Goal: Task Accomplishment & Management: Manage account settings

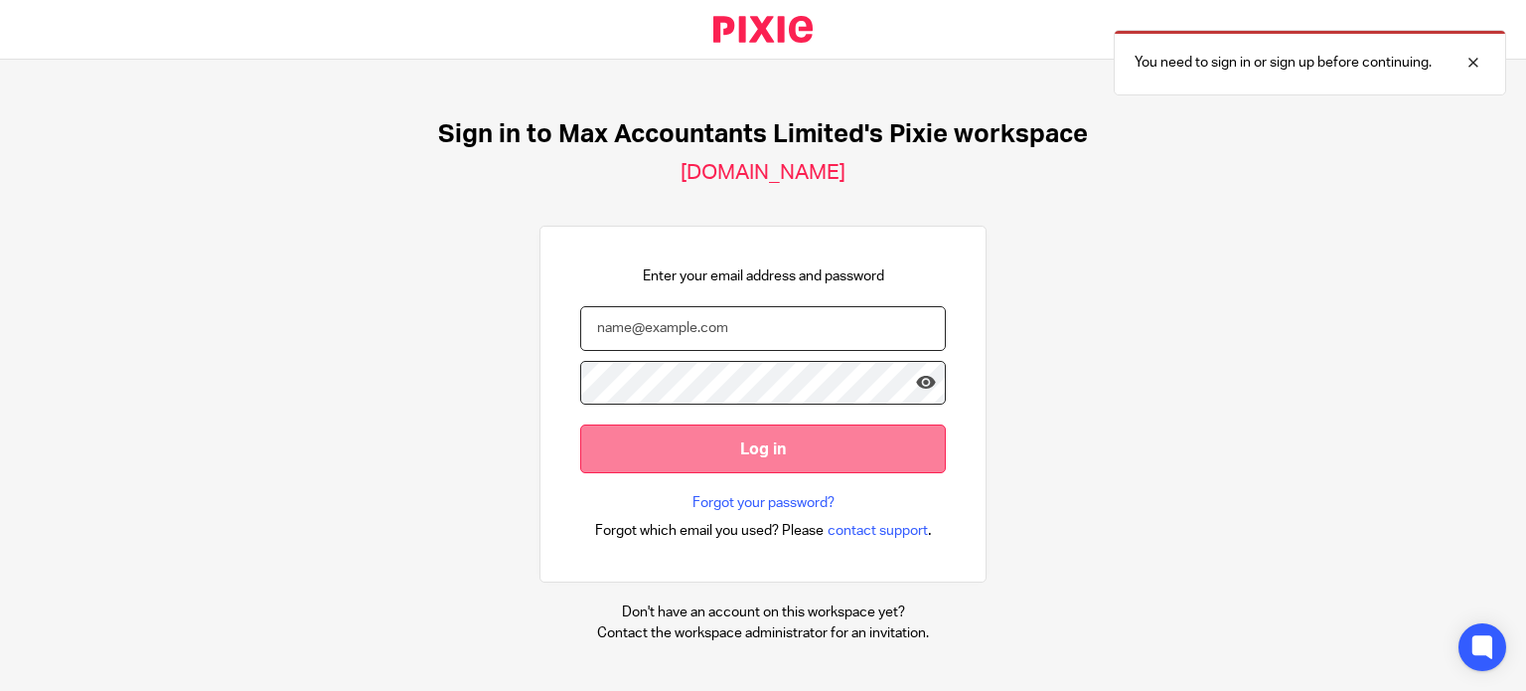
type input "ericas@maxaccountants.co.uk"
click at [747, 448] on input "Log in" at bounding box center [763, 448] width 366 height 49
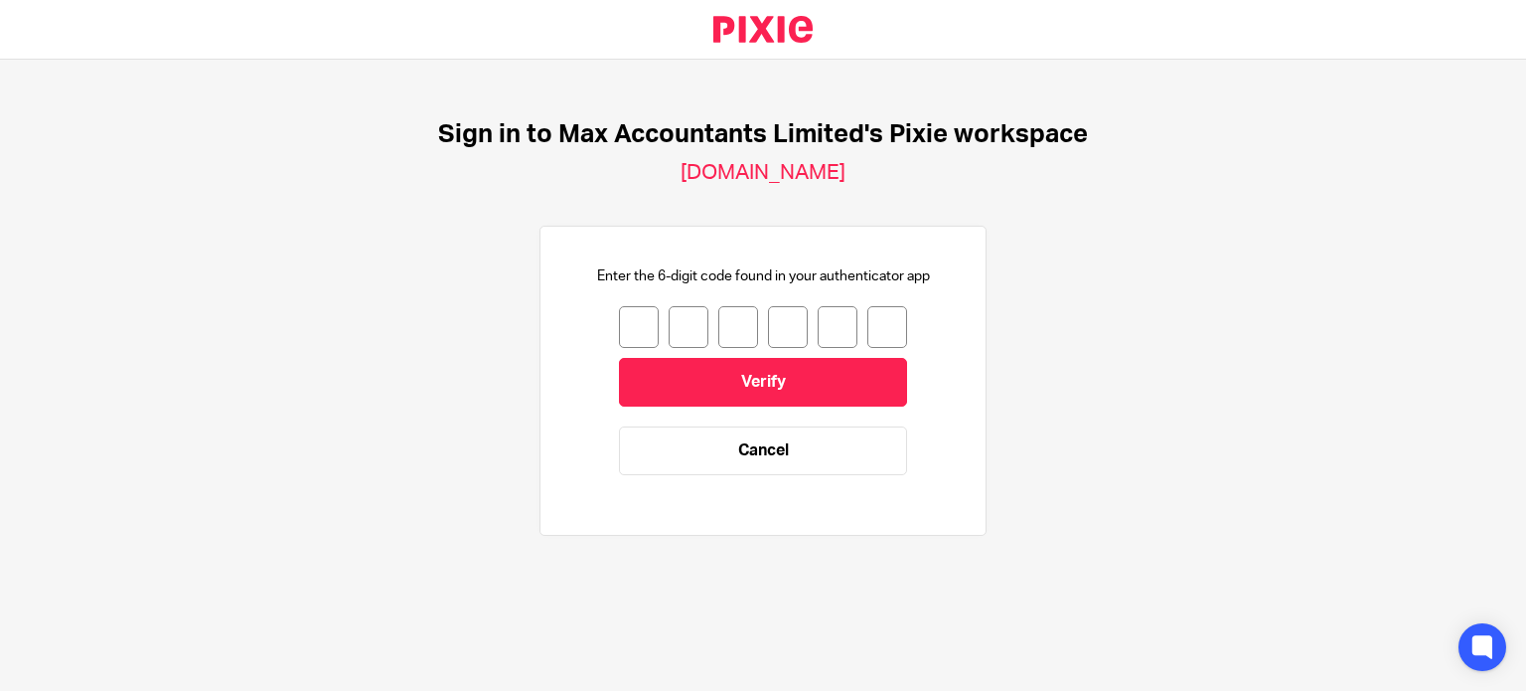
click at [628, 327] on input "number" at bounding box center [639, 327] width 40 height 42
click at [631, 330] on input "number" at bounding box center [639, 327] width 40 height 42
type input "5"
type input "9"
type input "8"
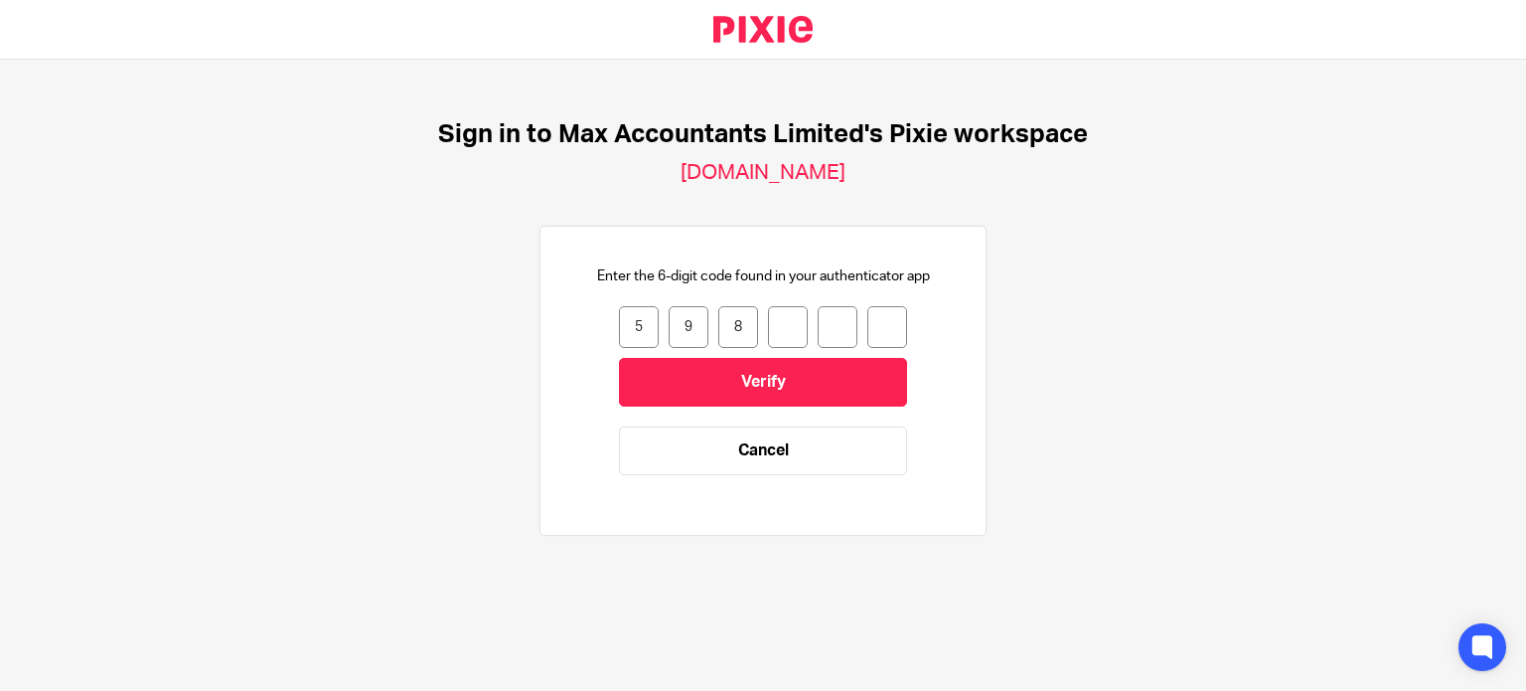
type input "2"
type input "5"
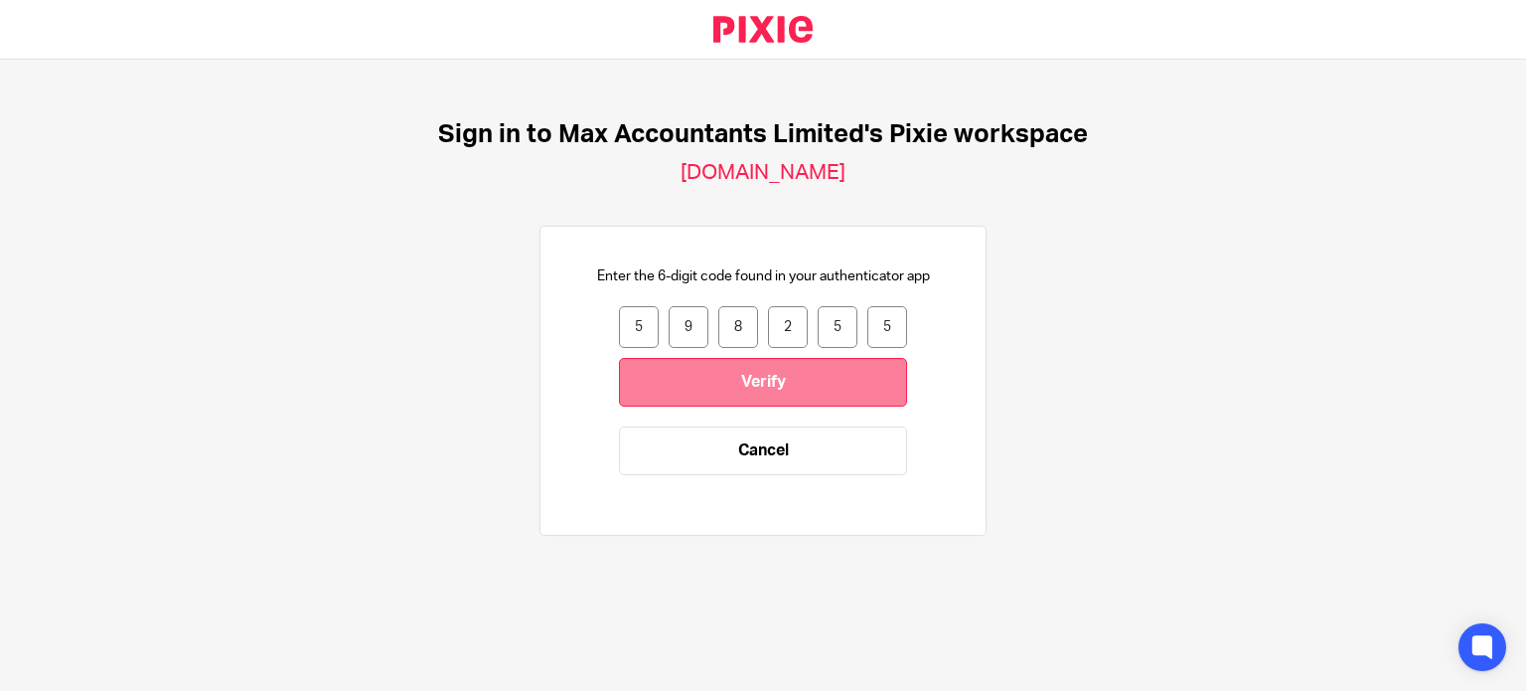
drag, startPoint x: 668, startPoint y: 368, endPoint x: 673, endPoint y: 381, distance: 13.8
click at [671, 373] on form "5 9 8 2 5 5 598255 Verify Cancel" at bounding box center [763, 400] width 288 height 189
click at [674, 381] on input "Verify" at bounding box center [763, 382] width 288 height 49
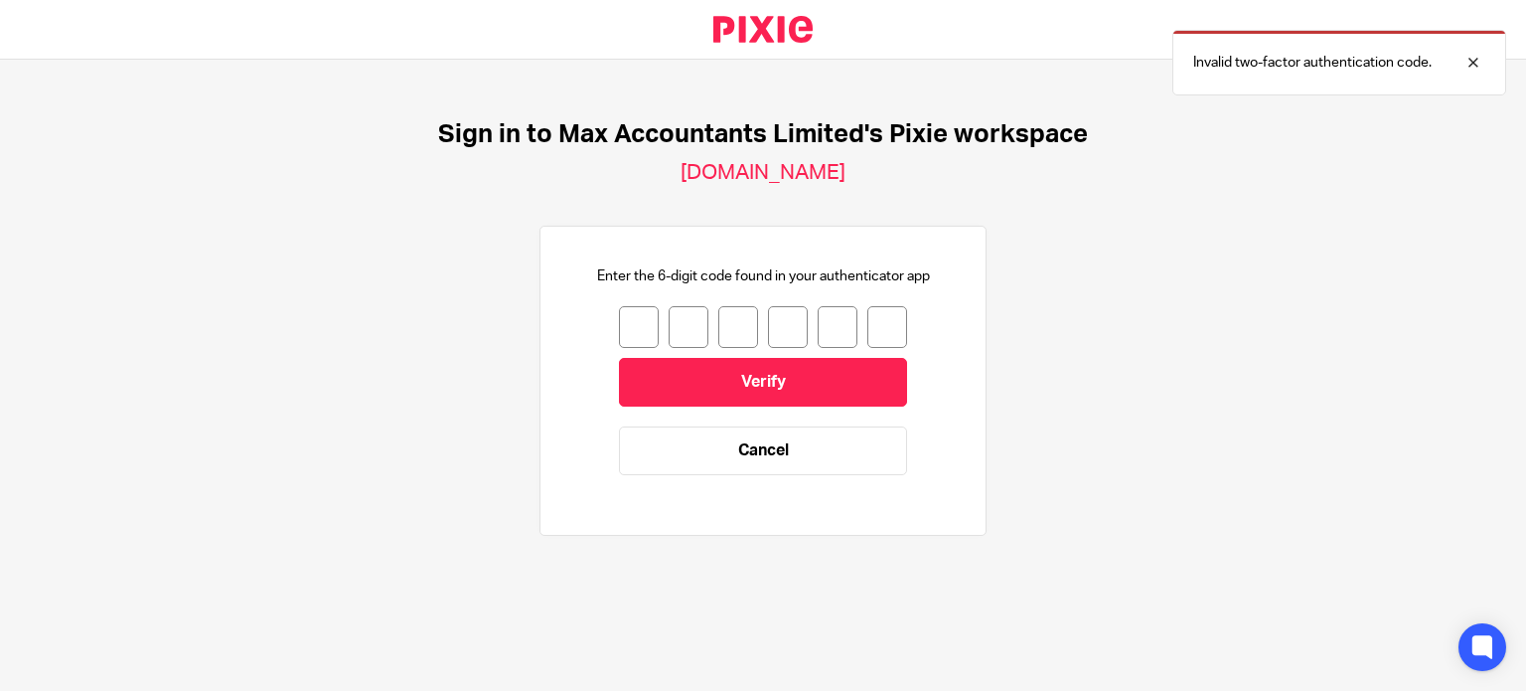
click at [619, 324] on input "number" at bounding box center [639, 327] width 40 height 42
type input "6"
type input "5"
type input "6"
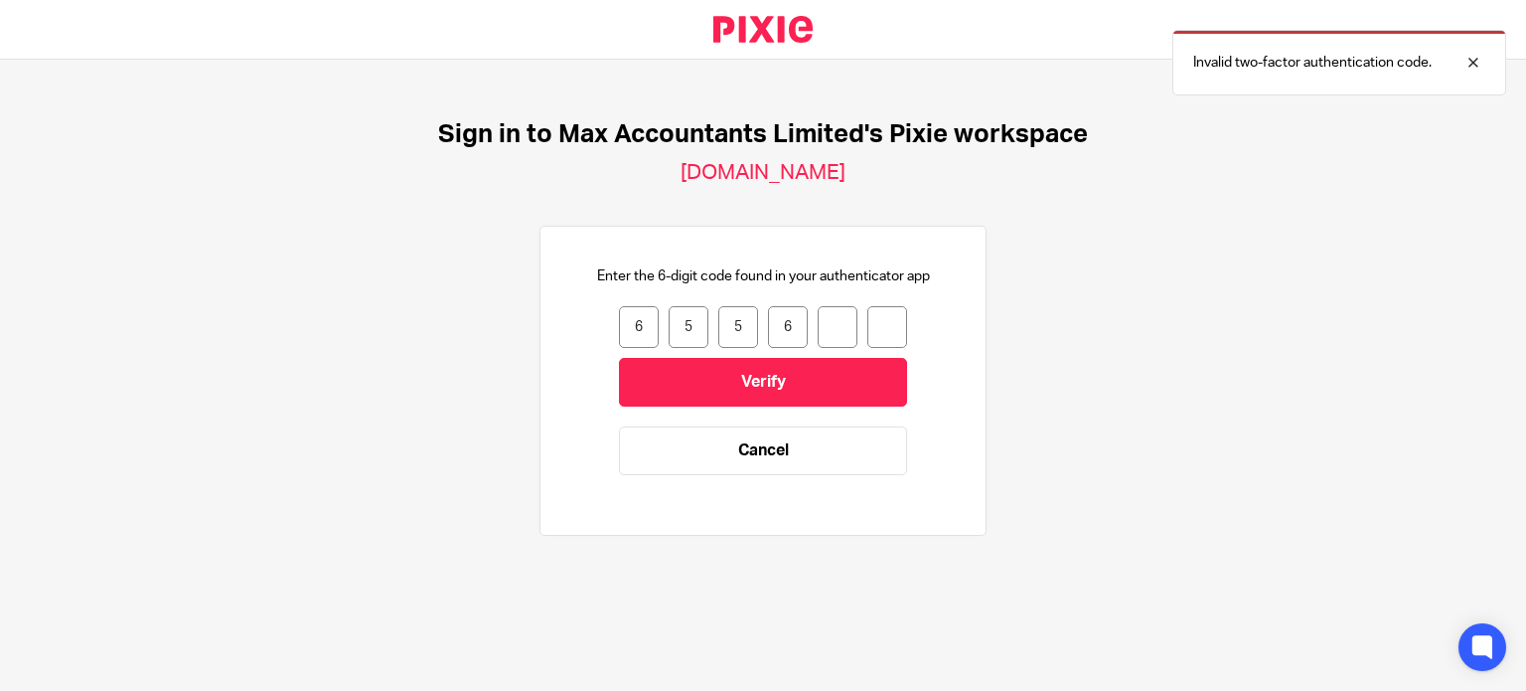
type input "7"
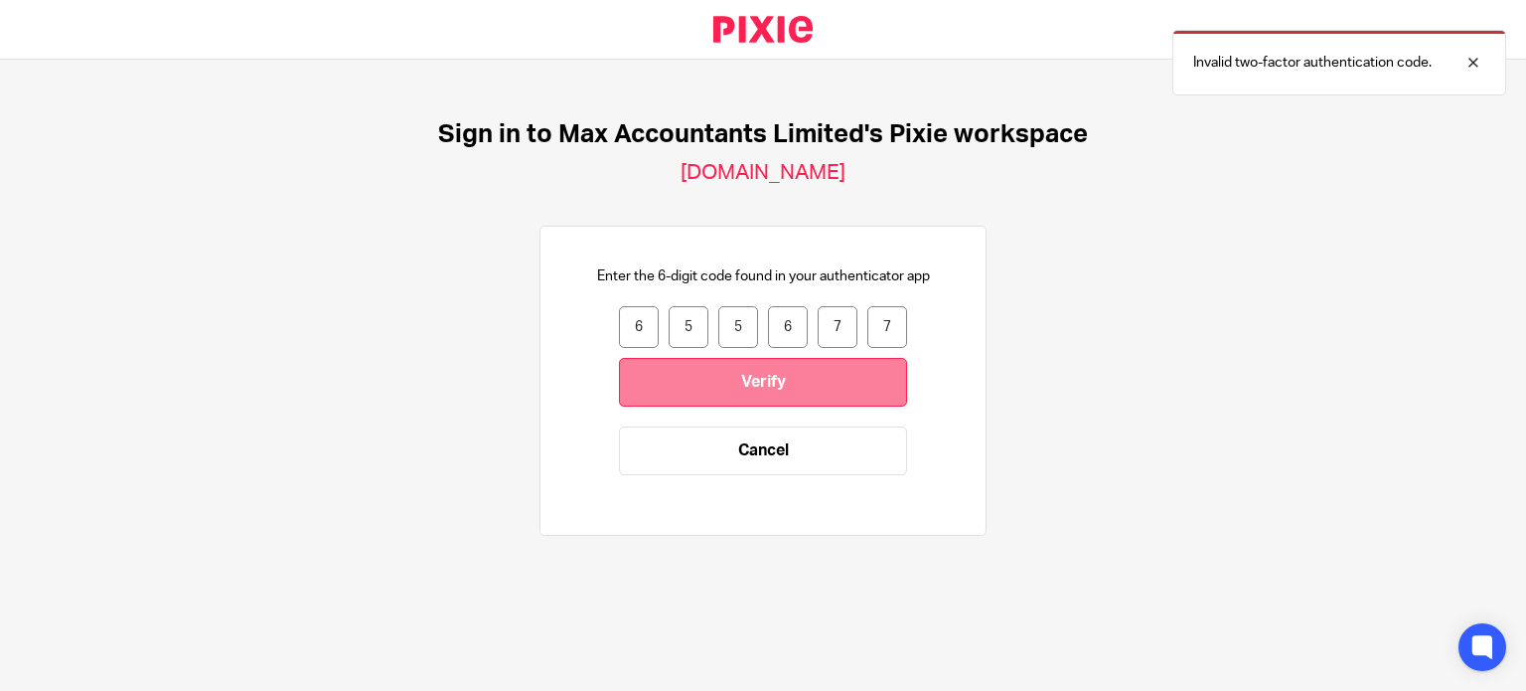
click at [812, 391] on input "Verify" at bounding box center [763, 382] width 288 height 49
